Goal: Task Accomplishment & Management: Use online tool/utility

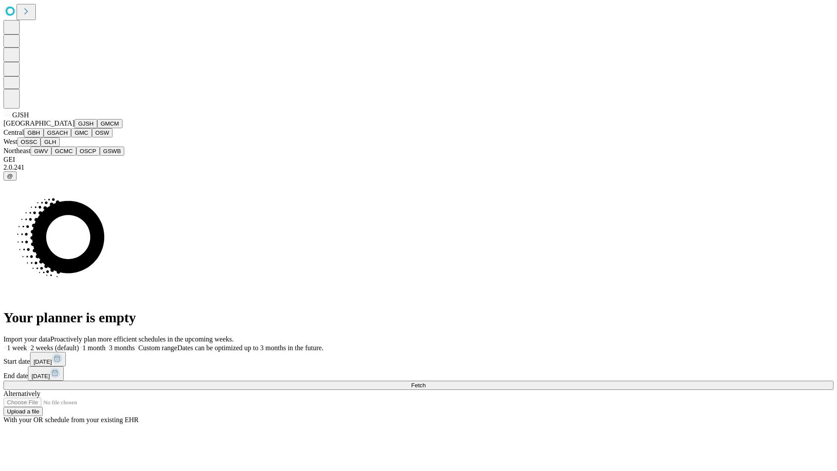
click at [75, 128] on button "GJSH" at bounding box center [86, 123] width 23 height 9
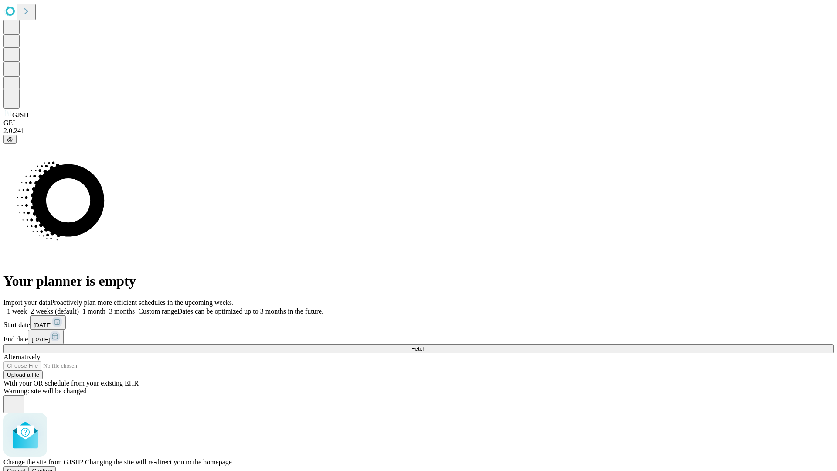
click at [53, 467] on span "Confirm" at bounding box center [42, 470] width 20 height 7
click at [105, 307] on label "1 month" at bounding box center [92, 310] width 27 height 7
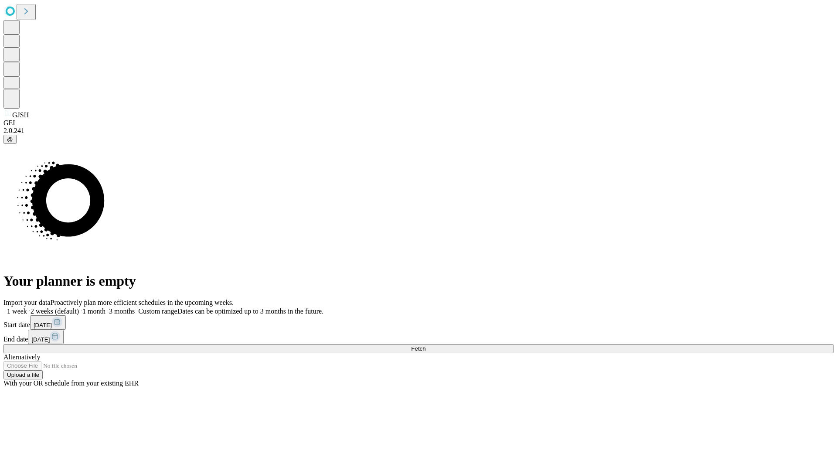
click at [425, 345] on span "Fetch" at bounding box center [418, 348] width 14 height 7
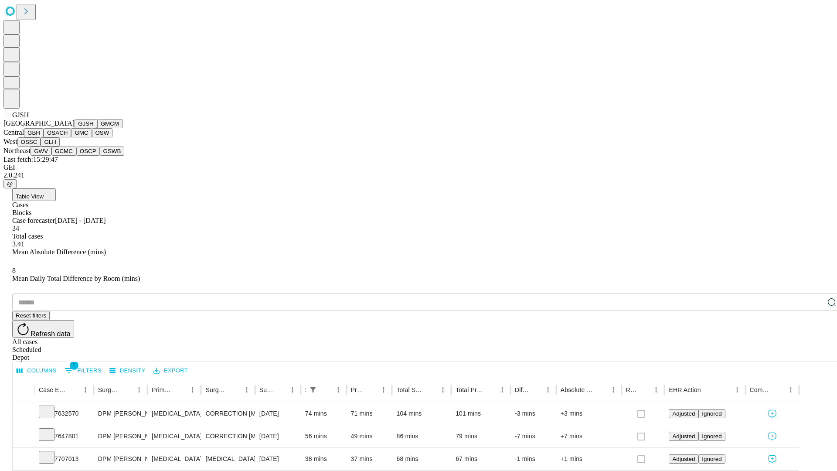
click at [97, 128] on button "GMCM" at bounding box center [109, 123] width 25 height 9
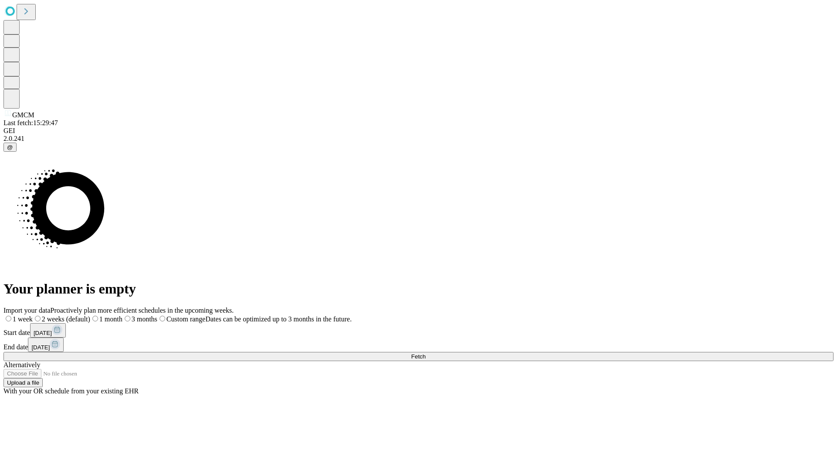
click at [122, 315] on label "1 month" at bounding box center [106, 318] width 32 height 7
click at [425, 353] on span "Fetch" at bounding box center [418, 356] width 14 height 7
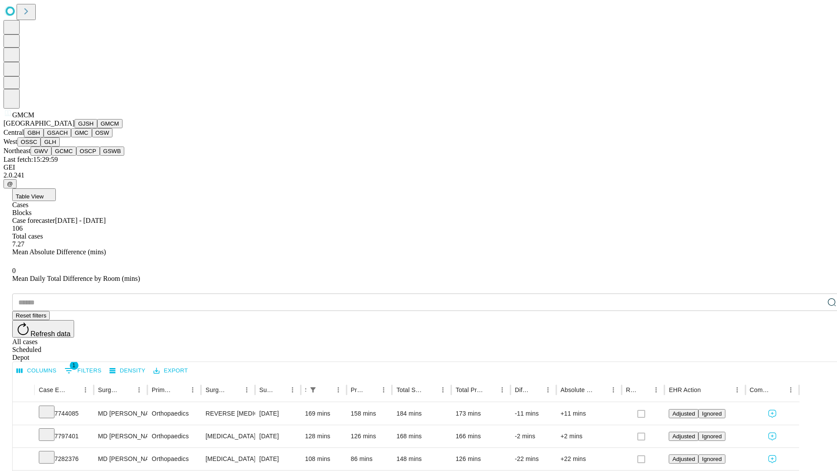
click at [44, 137] on button "GBH" at bounding box center [34, 132] width 20 height 9
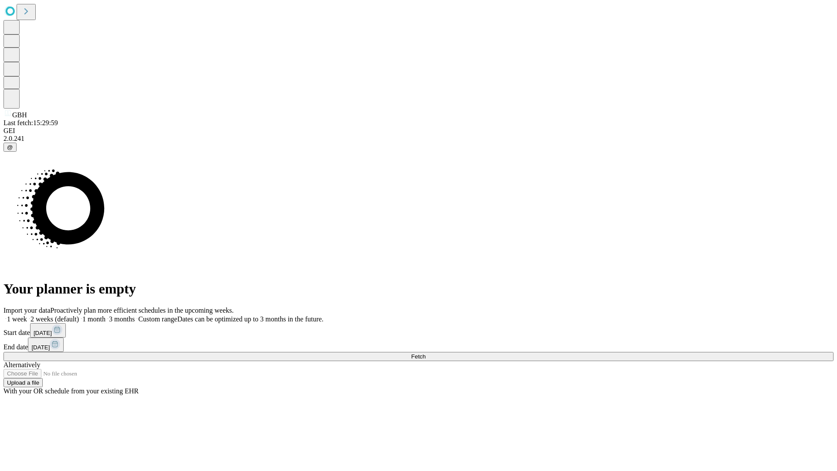
click at [105, 315] on label "1 month" at bounding box center [92, 318] width 27 height 7
click at [425, 353] on span "Fetch" at bounding box center [418, 356] width 14 height 7
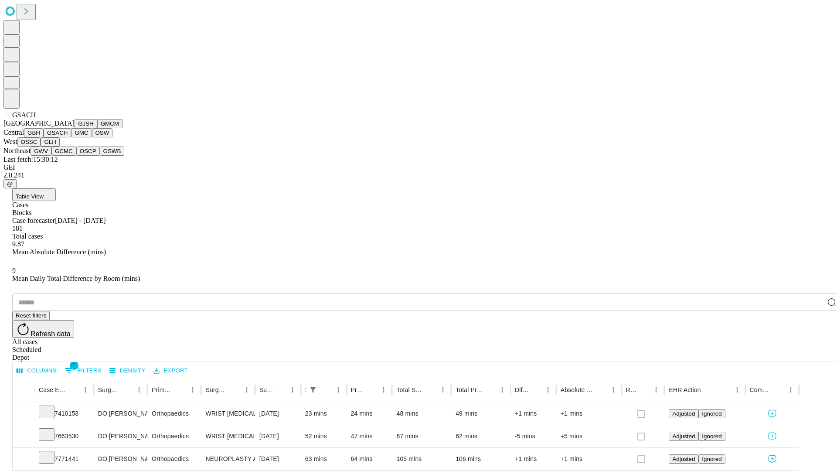
click at [71, 137] on button "GMC" at bounding box center [81, 132] width 20 height 9
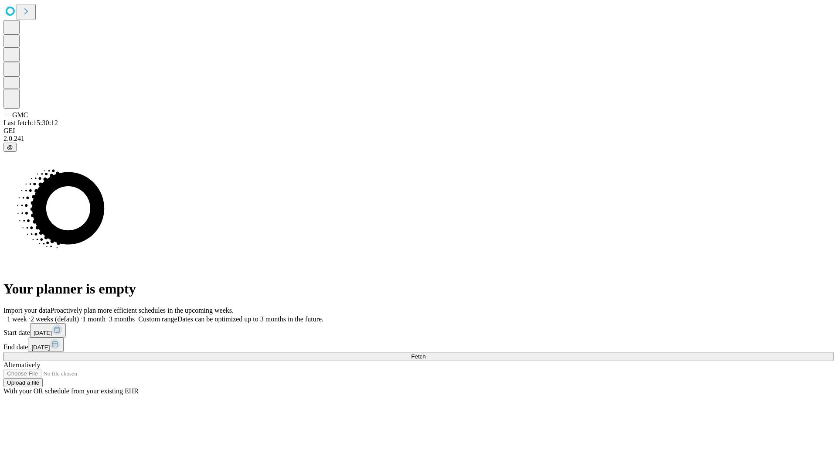
click at [105, 315] on label "1 month" at bounding box center [92, 318] width 27 height 7
click at [425, 353] on span "Fetch" at bounding box center [418, 356] width 14 height 7
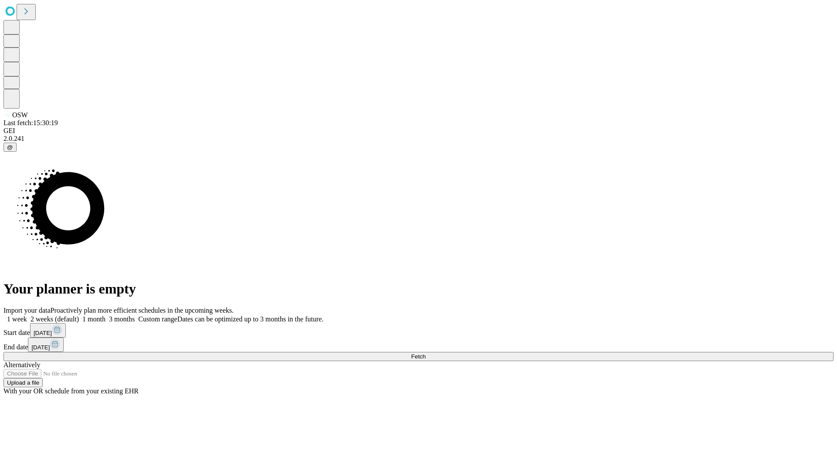
click at [105, 315] on label "1 month" at bounding box center [92, 318] width 27 height 7
click at [425, 353] on span "Fetch" at bounding box center [418, 356] width 14 height 7
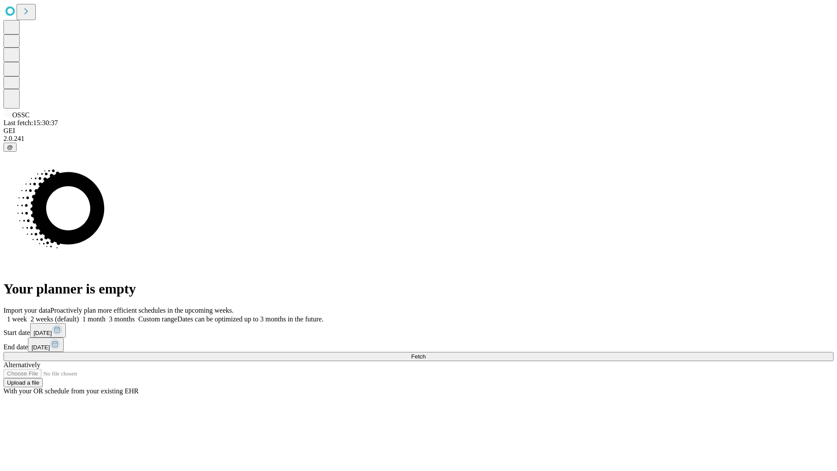
click at [105, 315] on label "1 month" at bounding box center [92, 318] width 27 height 7
click at [425, 353] on span "Fetch" at bounding box center [418, 356] width 14 height 7
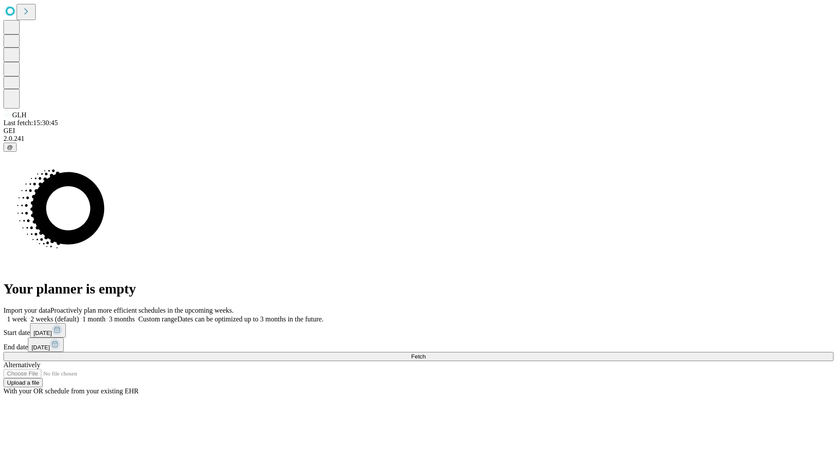
click at [105, 315] on label "1 month" at bounding box center [92, 318] width 27 height 7
click at [425, 353] on span "Fetch" at bounding box center [418, 356] width 14 height 7
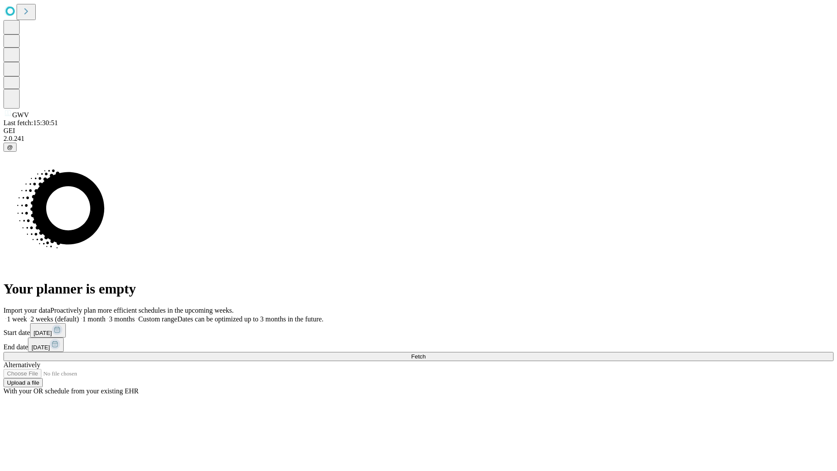
click at [105, 315] on label "1 month" at bounding box center [92, 318] width 27 height 7
click at [425, 353] on span "Fetch" at bounding box center [418, 356] width 14 height 7
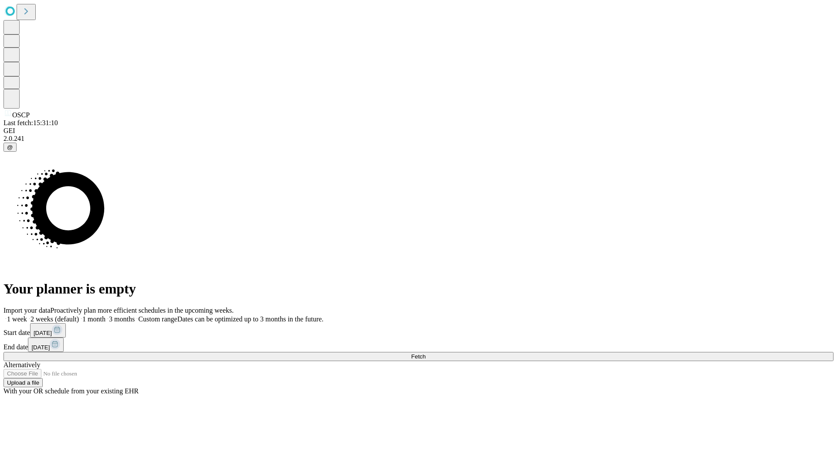
click at [105, 315] on label "1 month" at bounding box center [92, 318] width 27 height 7
click at [425, 353] on span "Fetch" at bounding box center [418, 356] width 14 height 7
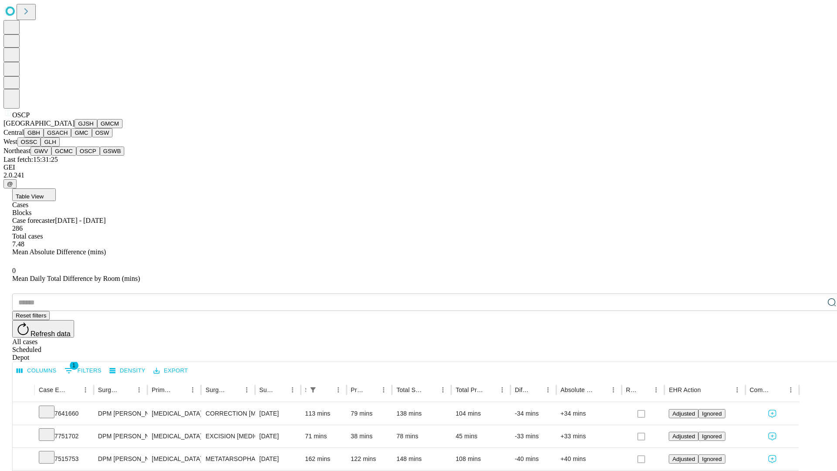
click at [100, 156] on button "GSWB" at bounding box center [112, 150] width 25 height 9
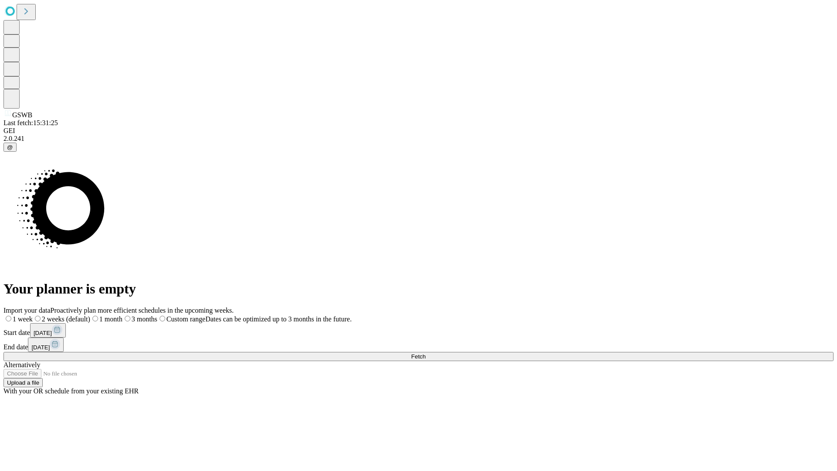
click at [122, 315] on label "1 month" at bounding box center [106, 318] width 32 height 7
click at [425, 353] on span "Fetch" at bounding box center [418, 356] width 14 height 7
